Goal: Task Accomplishment & Management: Use online tool/utility

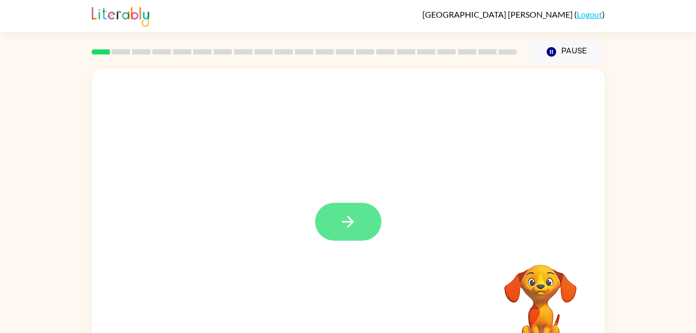
click at [344, 227] on icon "button" at bounding box center [348, 222] width 18 height 18
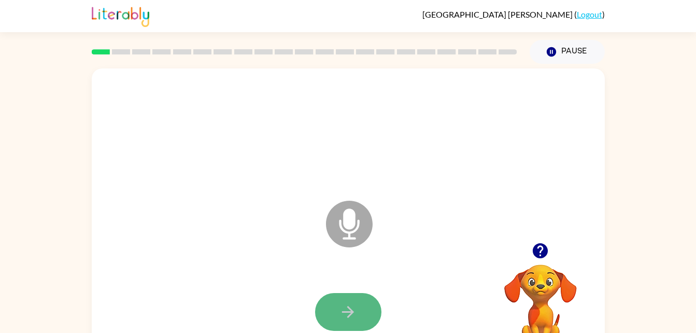
click at [338, 313] on button "button" at bounding box center [348, 312] width 66 height 38
click at [341, 307] on icon "button" at bounding box center [348, 312] width 18 height 18
click at [350, 306] on icon "button" at bounding box center [348, 312] width 18 height 18
click at [342, 313] on icon "button" at bounding box center [348, 312] width 18 height 18
click at [347, 309] on icon "button" at bounding box center [348, 312] width 18 height 18
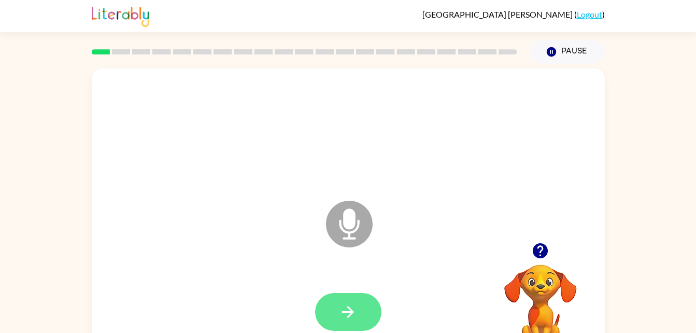
click at [345, 294] on button "button" at bounding box center [348, 312] width 66 height 38
click at [337, 306] on button "button" at bounding box center [348, 312] width 66 height 38
click at [347, 309] on icon "button" at bounding box center [348, 312] width 18 height 18
click at [333, 312] on button "button" at bounding box center [348, 312] width 66 height 38
click at [346, 305] on icon "button" at bounding box center [348, 312] width 18 height 18
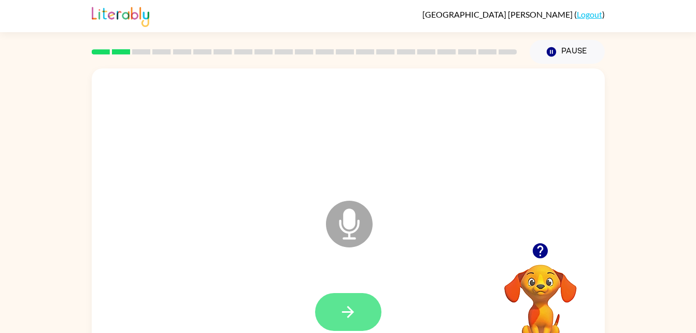
click at [350, 294] on button "button" at bounding box center [348, 312] width 66 height 38
click at [346, 299] on button "button" at bounding box center [348, 312] width 66 height 38
click at [337, 318] on button "button" at bounding box center [348, 312] width 66 height 38
click at [325, 301] on button "button" at bounding box center [348, 312] width 66 height 38
click at [342, 307] on icon "button" at bounding box center [348, 312] width 18 height 18
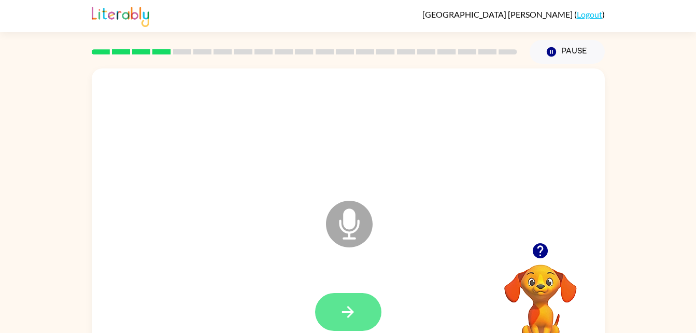
click at [354, 310] on icon "button" at bounding box center [348, 312] width 18 height 18
click at [346, 316] on icon "button" at bounding box center [348, 312] width 18 height 18
click at [345, 313] on icon "button" at bounding box center [348, 312] width 18 height 18
click at [344, 304] on icon "button" at bounding box center [348, 312] width 18 height 18
click at [325, 309] on button "button" at bounding box center [348, 312] width 66 height 38
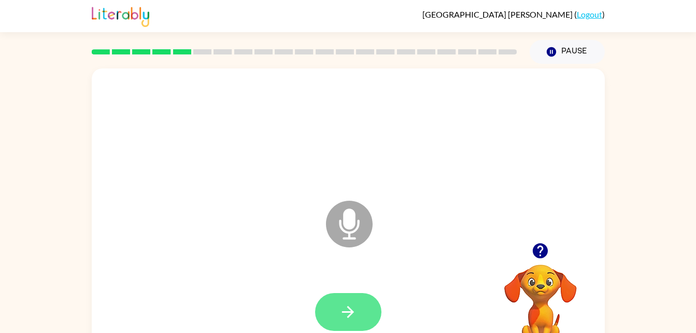
click at [342, 310] on icon "button" at bounding box center [348, 312] width 18 height 18
click at [342, 323] on button "button" at bounding box center [348, 312] width 66 height 38
click at [328, 318] on button "button" at bounding box center [348, 312] width 66 height 38
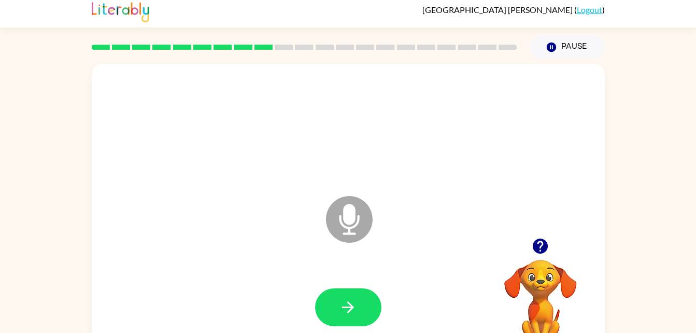
scroll to position [8, 0]
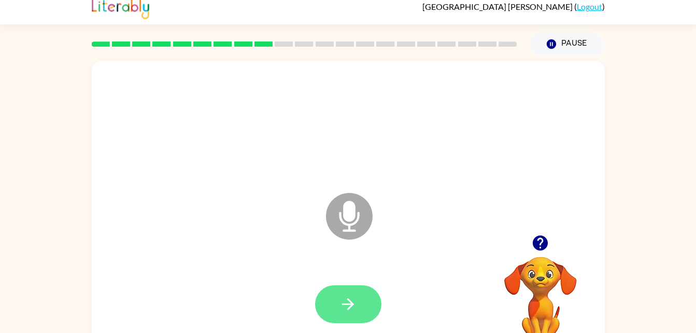
click at [339, 302] on button "button" at bounding box center [348, 304] width 66 height 38
click at [351, 301] on icon "button" at bounding box center [348, 304] width 18 height 18
click at [329, 297] on button "button" at bounding box center [348, 304] width 66 height 38
click at [351, 309] on icon "button" at bounding box center [348, 304] width 18 height 18
click at [346, 309] on icon "button" at bounding box center [348, 304] width 18 height 18
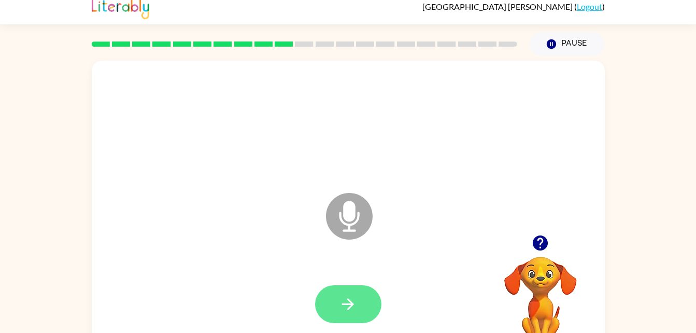
click at [350, 300] on icon "button" at bounding box center [348, 304] width 12 height 12
click at [346, 299] on icon "button" at bounding box center [348, 304] width 18 height 18
click at [347, 306] on icon "button" at bounding box center [348, 304] width 18 height 18
click at [343, 290] on button "button" at bounding box center [348, 304] width 66 height 38
click at [325, 315] on button "button" at bounding box center [348, 304] width 66 height 38
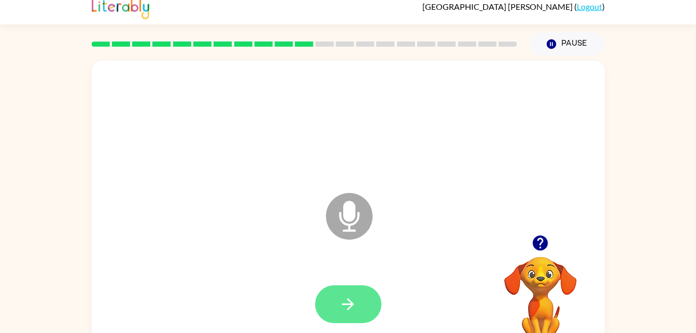
click at [351, 305] on icon "button" at bounding box center [348, 304] width 18 height 18
click at [380, 319] on div at bounding box center [348, 304] width 66 height 38
click at [359, 309] on button "button" at bounding box center [348, 304] width 66 height 38
click at [341, 295] on icon "button" at bounding box center [348, 304] width 18 height 18
click at [348, 303] on icon "button" at bounding box center [348, 304] width 12 height 12
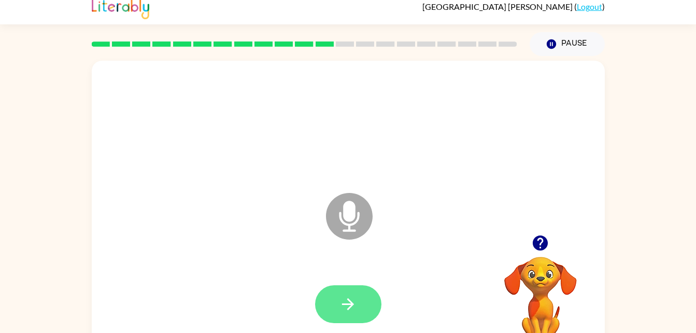
click at [340, 291] on button "button" at bounding box center [348, 304] width 66 height 38
click at [337, 302] on button "button" at bounding box center [348, 304] width 66 height 38
click at [342, 311] on icon "button" at bounding box center [348, 304] width 18 height 18
click at [347, 298] on icon "button" at bounding box center [348, 304] width 18 height 18
click at [350, 303] on icon "button" at bounding box center [348, 304] width 12 height 12
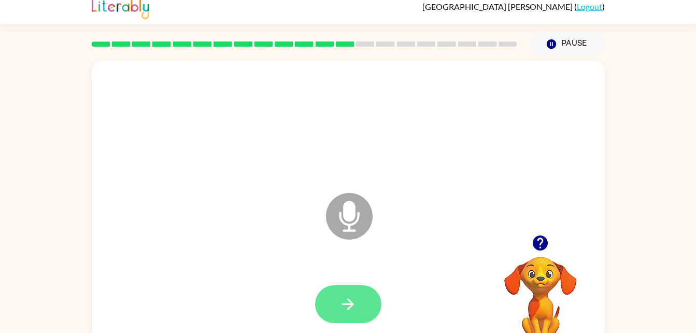
click at [350, 312] on icon "button" at bounding box center [348, 304] width 18 height 18
click at [334, 311] on button "button" at bounding box center [348, 304] width 66 height 38
click at [353, 302] on icon "button" at bounding box center [348, 304] width 18 height 18
click at [346, 301] on icon "button" at bounding box center [348, 304] width 18 height 18
click at [351, 298] on icon "button" at bounding box center [348, 304] width 18 height 18
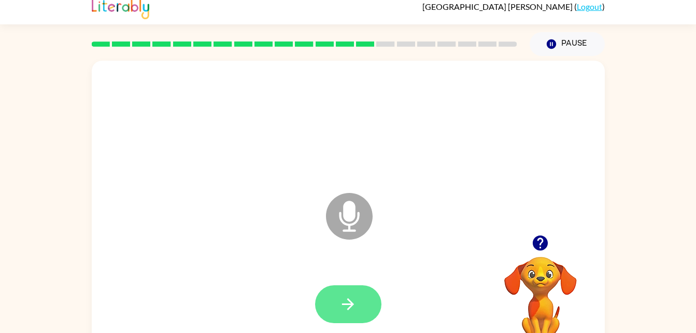
click at [352, 303] on icon "button" at bounding box center [348, 304] width 12 height 12
click at [360, 307] on button "button" at bounding box center [348, 304] width 66 height 38
click at [334, 299] on button "button" at bounding box center [348, 304] width 66 height 38
click at [349, 304] on icon "button" at bounding box center [348, 304] width 12 height 12
click at [342, 301] on icon "button" at bounding box center [348, 304] width 18 height 18
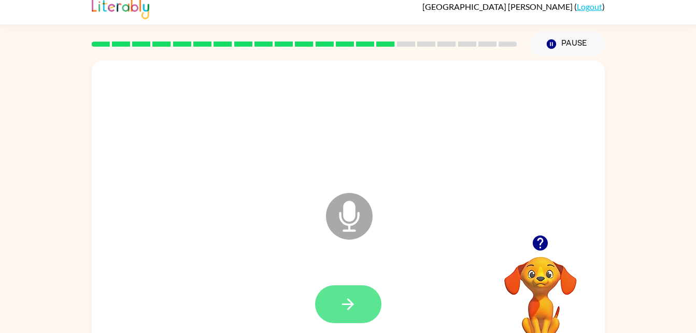
click at [343, 305] on icon "button" at bounding box center [348, 304] width 18 height 18
click at [341, 311] on icon "button" at bounding box center [348, 304] width 18 height 18
click at [330, 294] on button "button" at bounding box center [348, 304] width 66 height 38
click at [352, 300] on icon "button" at bounding box center [348, 304] width 18 height 18
click at [342, 292] on button "button" at bounding box center [348, 304] width 66 height 38
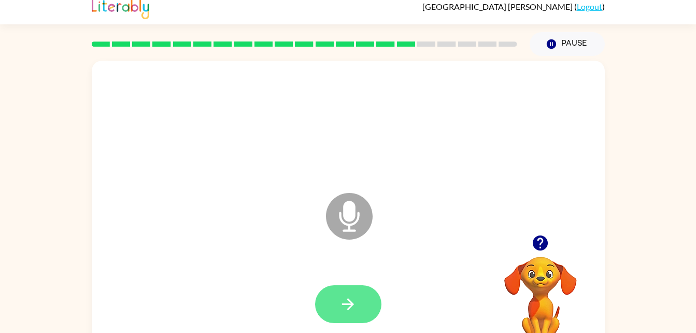
click at [333, 300] on button "button" at bounding box center [348, 304] width 66 height 38
click at [345, 308] on icon "button" at bounding box center [348, 304] width 18 height 18
click at [338, 297] on button "button" at bounding box center [348, 304] width 66 height 38
click at [338, 309] on button "button" at bounding box center [348, 304] width 66 height 38
click at [343, 301] on icon "button" at bounding box center [348, 304] width 18 height 18
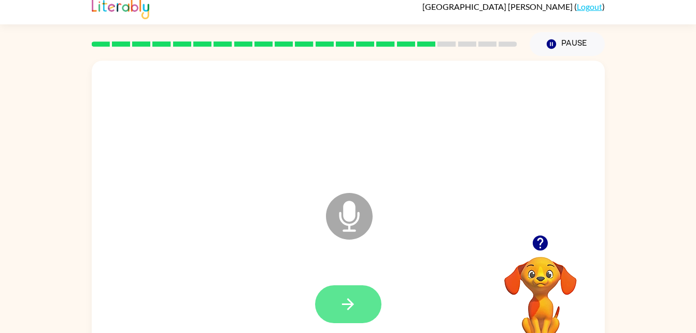
click at [339, 312] on icon "button" at bounding box center [348, 304] width 18 height 18
click at [354, 297] on icon "button" at bounding box center [348, 304] width 18 height 18
click at [344, 311] on icon "button" at bounding box center [348, 304] width 18 height 18
click at [335, 310] on button "button" at bounding box center [348, 304] width 66 height 38
click at [352, 313] on button "button" at bounding box center [348, 304] width 66 height 38
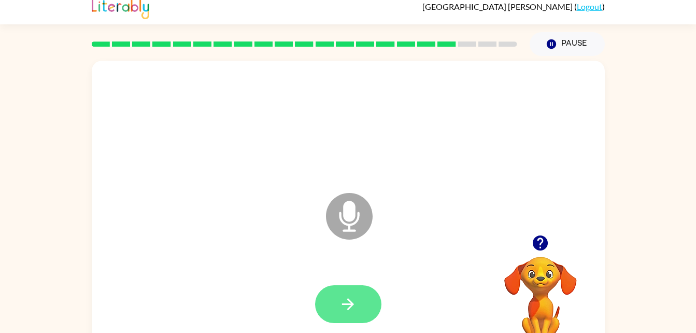
click at [321, 305] on button "button" at bounding box center [348, 304] width 66 height 38
click at [345, 310] on icon "button" at bounding box center [348, 304] width 18 height 18
click at [352, 312] on icon "button" at bounding box center [348, 304] width 18 height 18
click at [351, 294] on button "button" at bounding box center [348, 304] width 66 height 38
click at [343, 293] on button "button" at bounding box center [348, 304] width 66 height 38
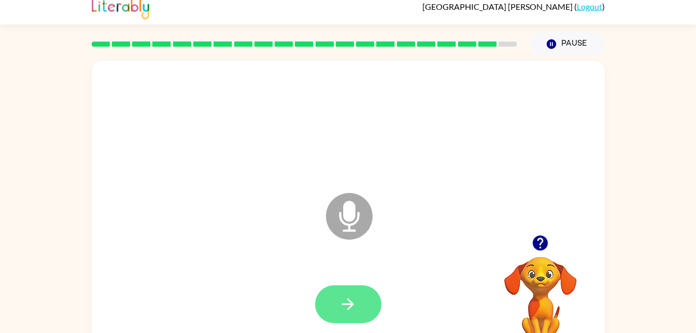
click at [346, 295] on icon "button" at bounding box center [348, 304] width 18 height 18
click at [351, 311] on icon "button" at bounding box center [348, 304] width 18 height 18
click at [330, 298] on button "button" at bounding box center [348, 304] width 66 height 38
click at [344, 296] on icon "button" at bounding box center [348, 304] width 18 height 18
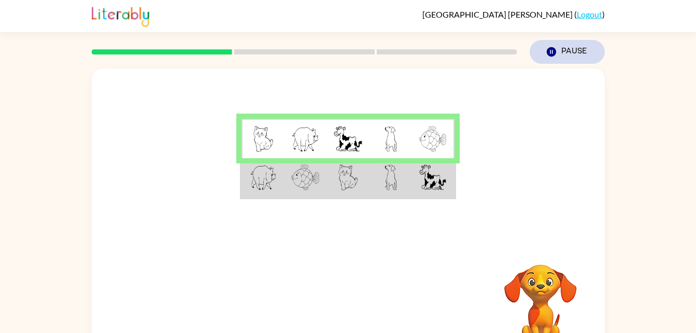
click at [579, 55] on button "Pause Pause" at bounding box center [567, 52] width 75 height 24
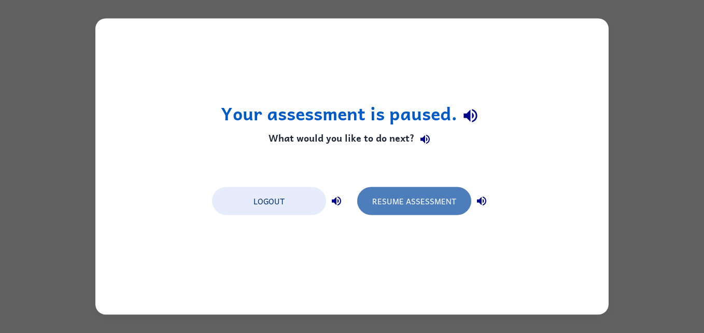
click at [434, 208] on button "Resume Assessment" at bounding box center [414, 201] width 114 height 28
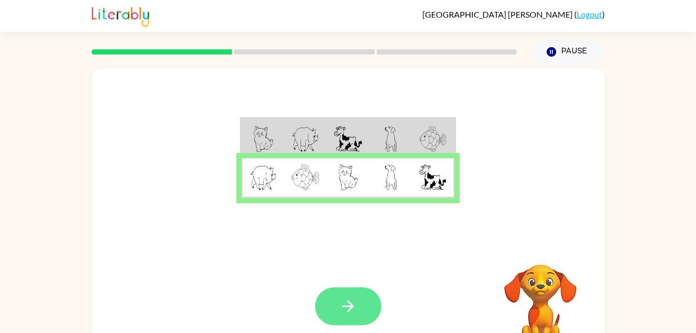
click at [347, 303] on icon "button" at bounding box center [348, 306] width 18 height 18
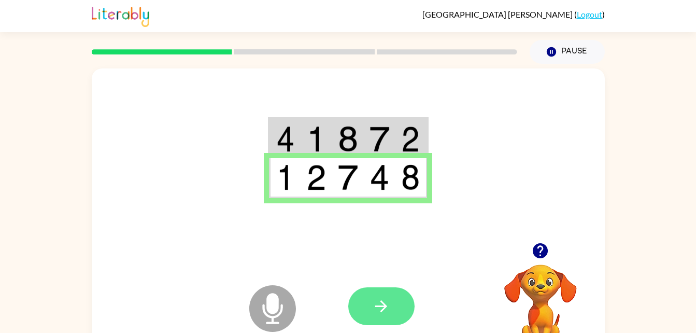
click at [382, 309] on icon "button" at bounding box center [381, 306] width 18 height 18
click at [390, 308] on button "button" at bounding box center [381, 306] width 66 height 38
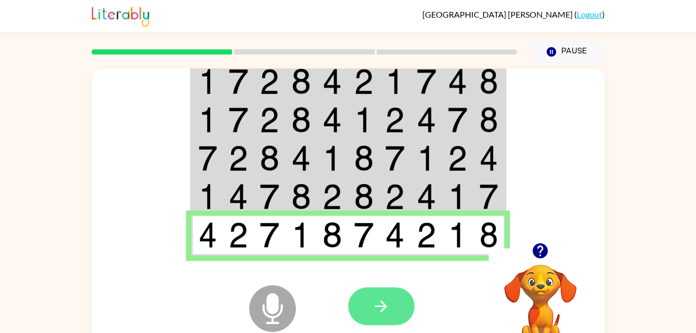
click at [399, 323] on button "button" at bounding box center [381, 306] width 66 height 38
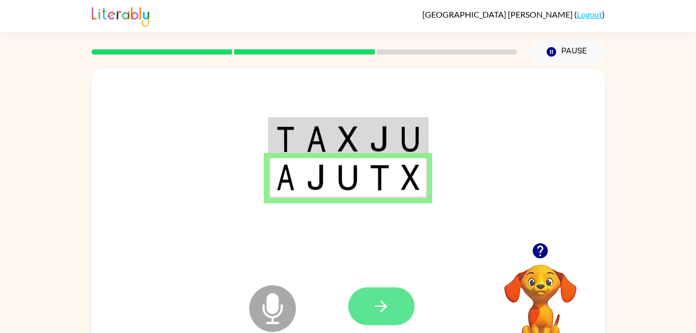
click at [378, 306] on icon "button" at bounding box center [381, 306] width 12 height 12
click at [362, 296] on button "button" at bounding box center [381, 306] width 66 height 38
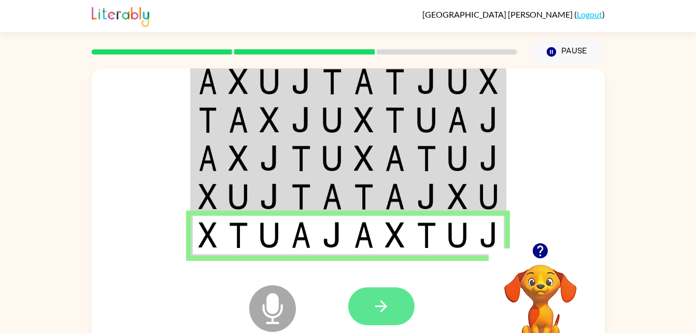
click at [389, 316] on button "button" at bounding box center [381, 306] width 66 height 38
